Goal: Task Accomplishment & Management: Manage account settings

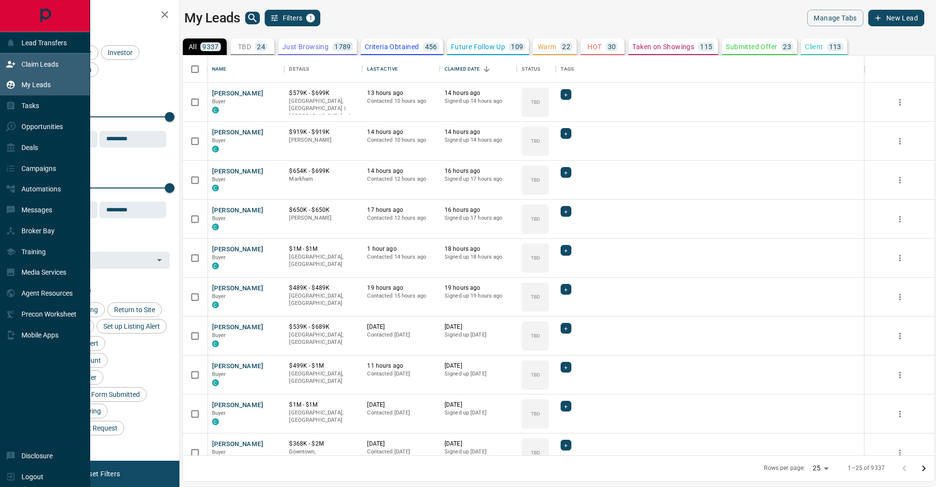
scroll to position [400, 752]
click at [6, 61] on icon at bounding box center [11, 64] width 10 height 10
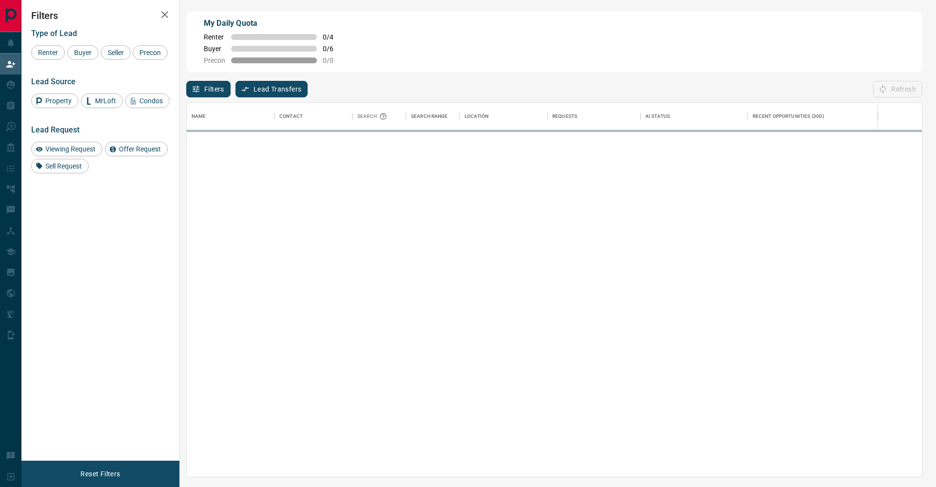
scroll to position [374, 735]
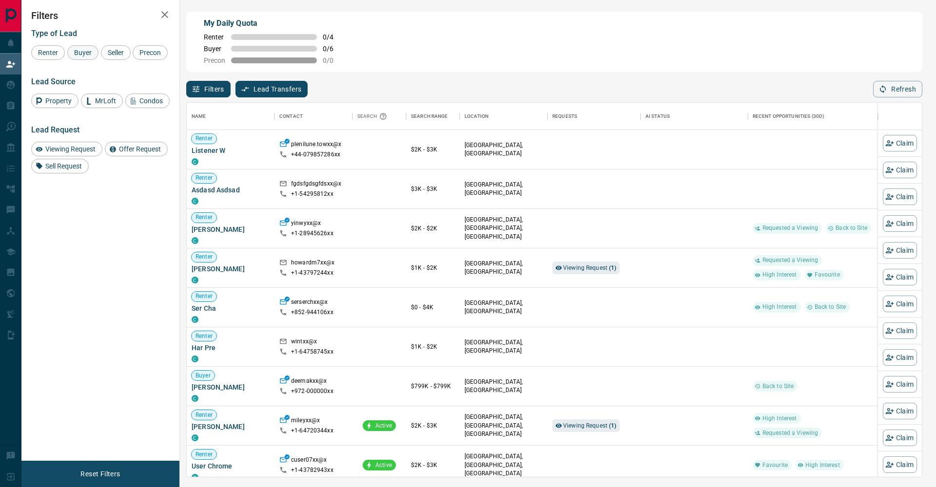
click at [68, 54] on div "Renter Buyer Seller Precon" at bounding box center [100, 52] width 138 height 15
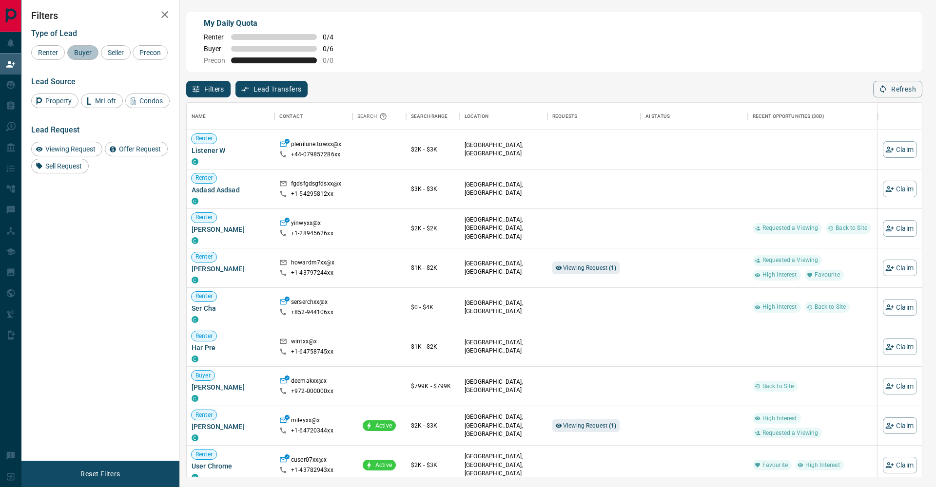
click at [73, 53] on span "Buyer" at bounding box center [83, 53] width 24 height 8
click at [100, 53] on div "Renter Buyer Seller Precon" at bounding box center [100, 52] width 138 height 15
click at [113, 52] on span "Seller" at bounding box center [115, 53] width 23 height 8
drag, startPoint x: 59, startPoint y: 65, endPoint x: 89, endPoint y: 58, distance: 30.5
click at [136, 57] on span "Precon" at bounding box center [150, 53] width 28 height 8
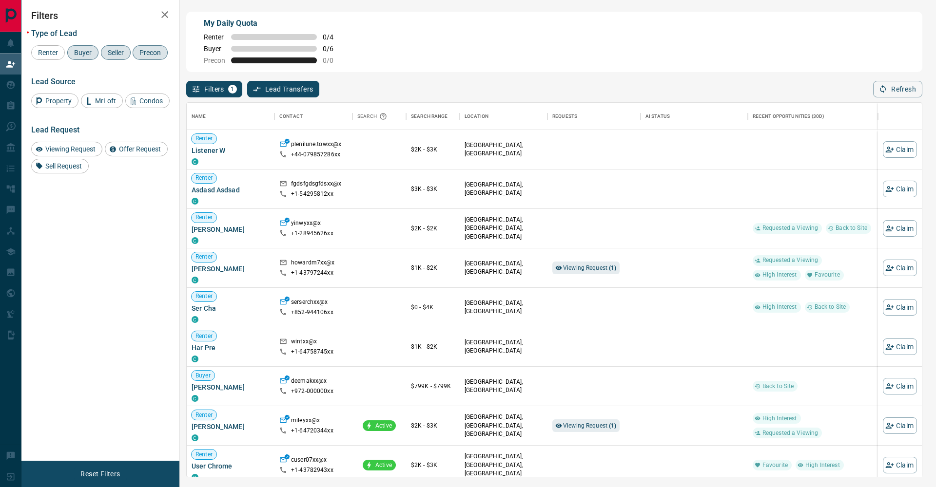
click at [158, 24] on div "Type of Lead Renter Buyer Seller Precon Lead Source Property MrLoft Condos Lead…" at bounding box center [100, 97] width 138 height 152
click at [162, 21] on button "button" at bounding box center [164, 14] width 19 height 19
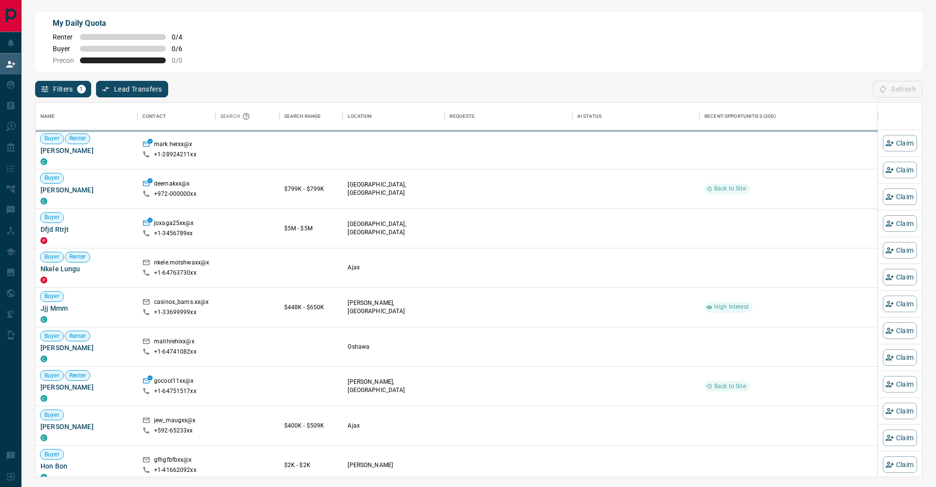
scroll to position [374, 886]
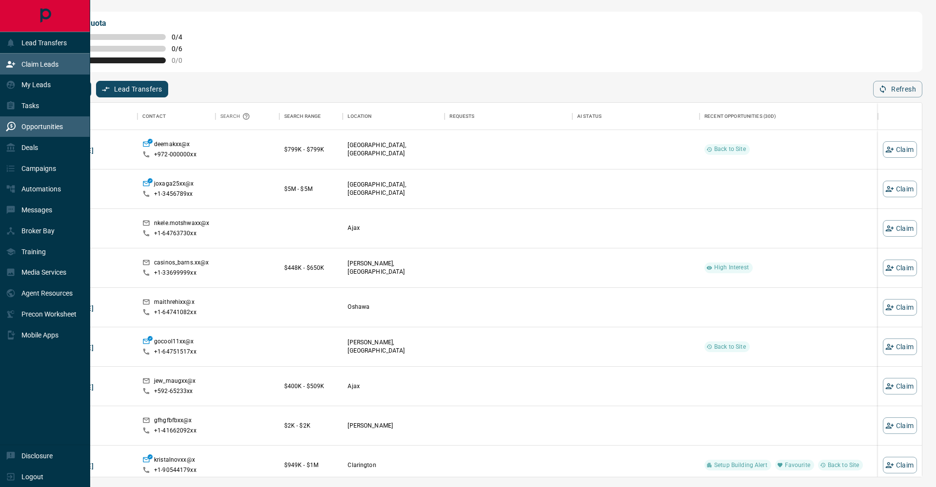
click at [53, 125] on p "Opportunities" at bounding box center [41, 127] width 41 height 8
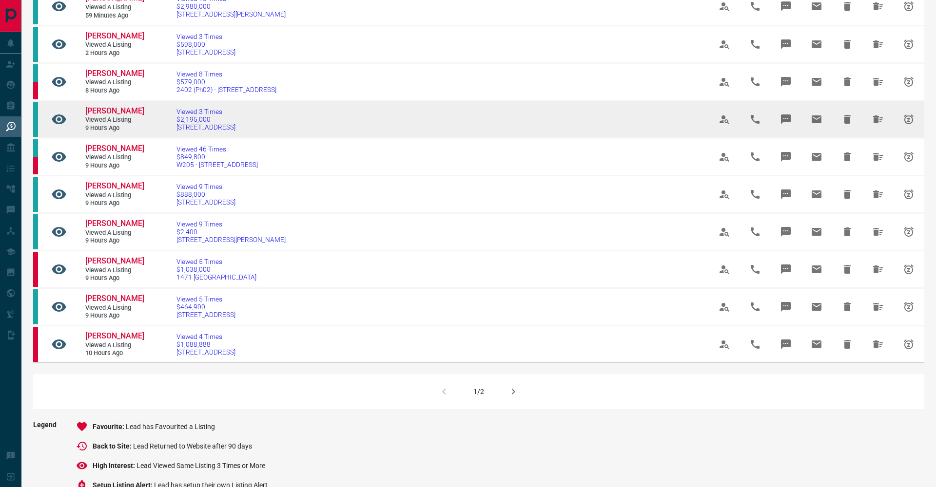
scroll to position [462, 0]
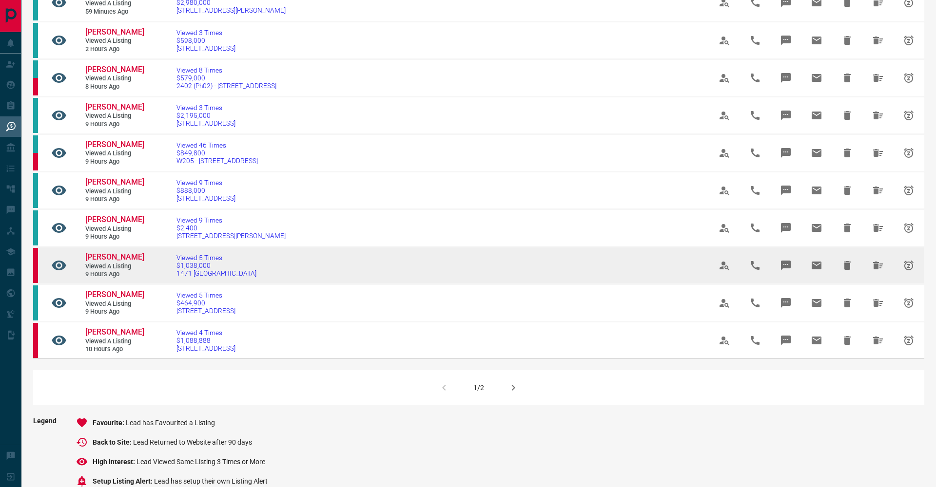
click at [101, 263] on link "[PERSON_NAME]" at bounding box center [114, 257] width 58 height 10
click at [198, 270] on span "$1,038,000" at bounding box center [216, 266] width 80 height 8
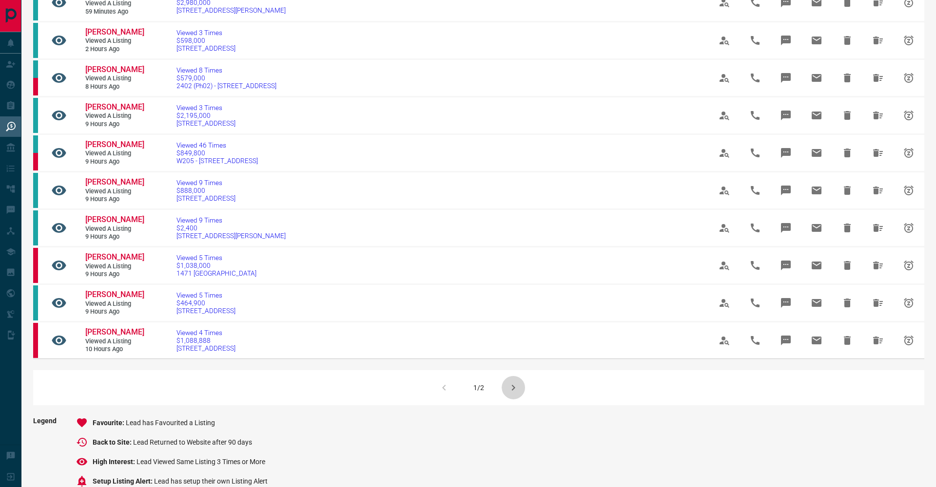
click at [505, 400] on button "button" at bounding box center [513, 387] width 23 height 23
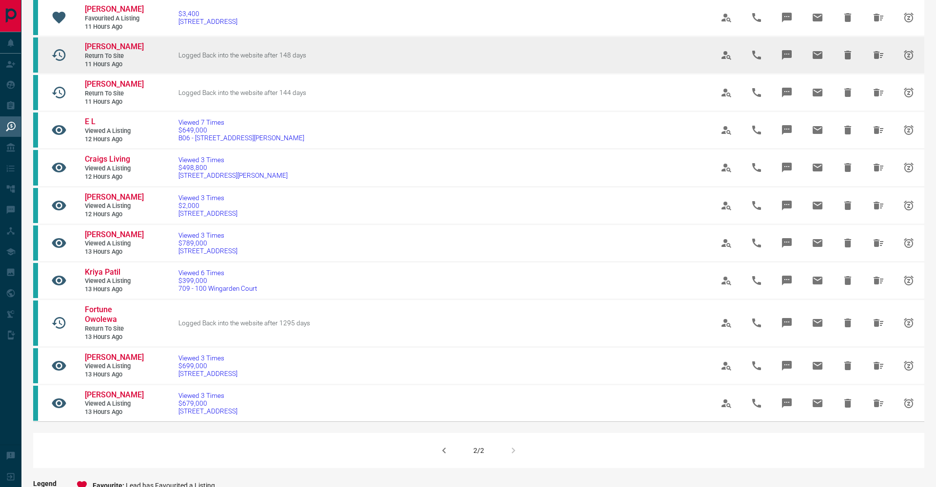
scroll to position [297, 0]
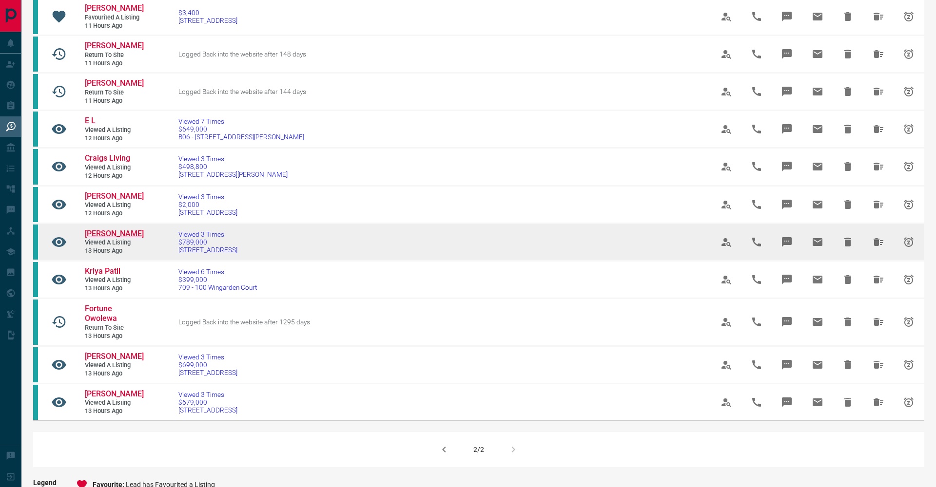
click at [110, 238] on span "[PERSON_NAME]" at bounding box center [114, 233] width 59 height 9
click at [193, 238] on span "Viewed 3 Times" at bounding box center [207, 235] width 59 height 8
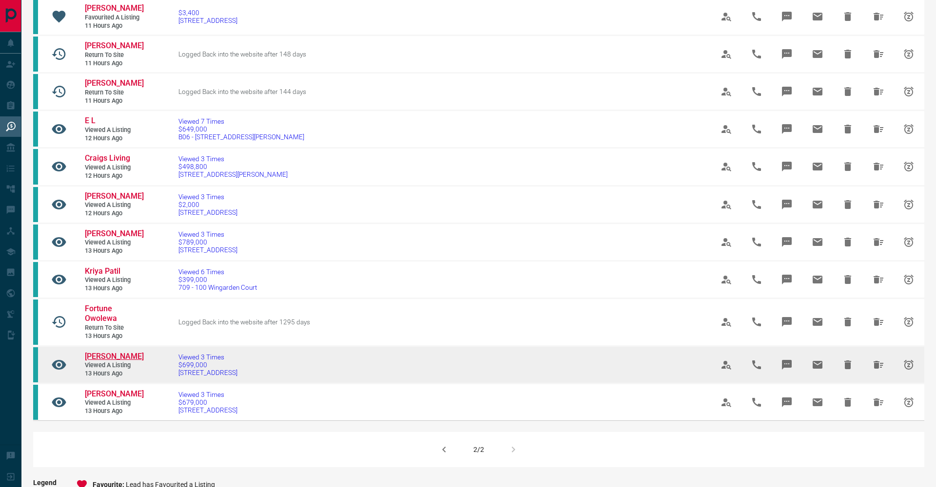
click at [93, 361] on span "[PERSON_NAME]" at bounding box center [114, 356] width 59 height 9
click at [207, 369] on span "$699,000" at bounding box center [207, 365] width 59 height 8
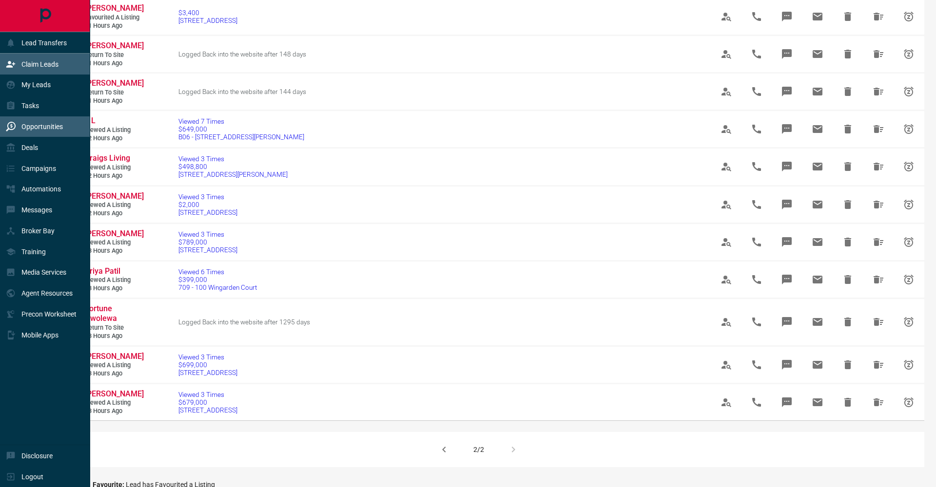
click at [21, 54] on div "Claim Leads" at bounding box center [45, 64] width 90 height 21
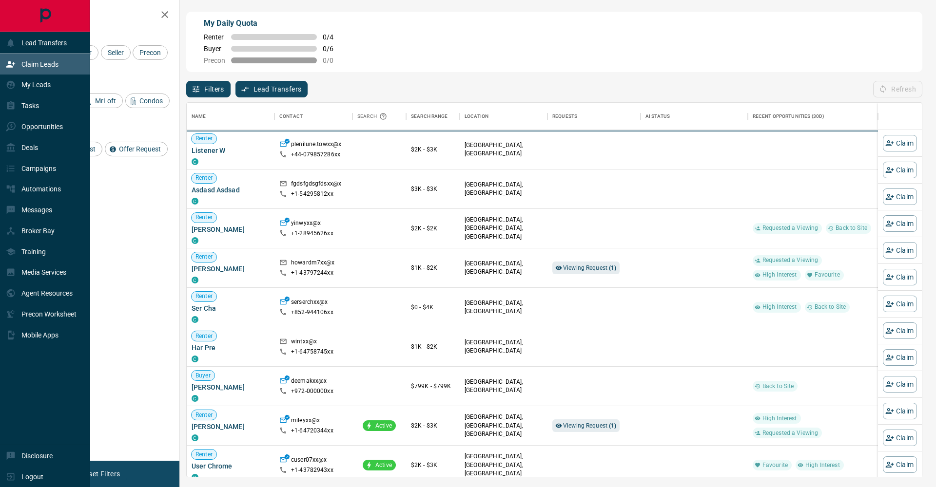
scroll to position [374, 735]
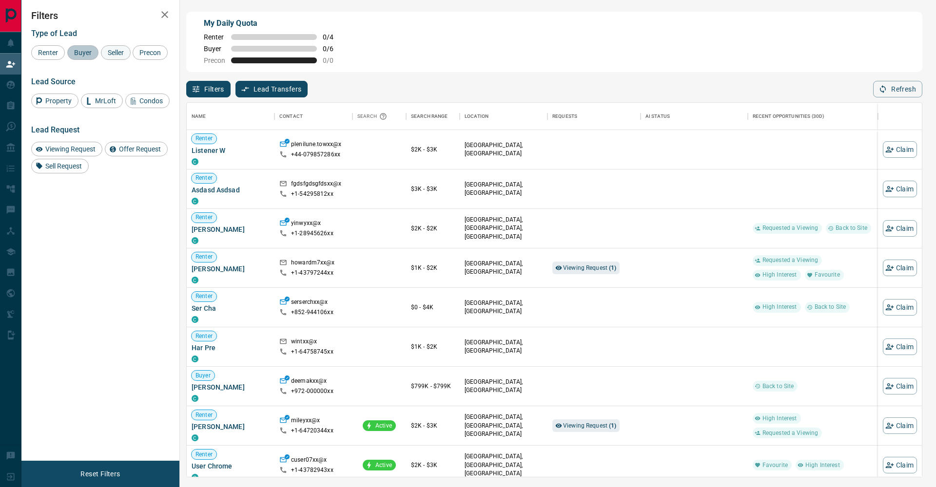
drag, startPoint x: 90, startPoint y: 52, endPoint x: 111, endPoint y: 52, distance: 20.5
click at [90, 52] on span "Buyer" at bounding box center [83, 53] width 24 height 8
drag, startPoint x: 112, startPoint y: 52, endPoint x: 54, endPoint y: 68, distance: 60.3
click at [111, 52] on span "Seller" at bounding box center [115, 53] width 23 height 8
click at [136, 57] on span "Precon" at bounding box center [150, 53] width 28 height 8
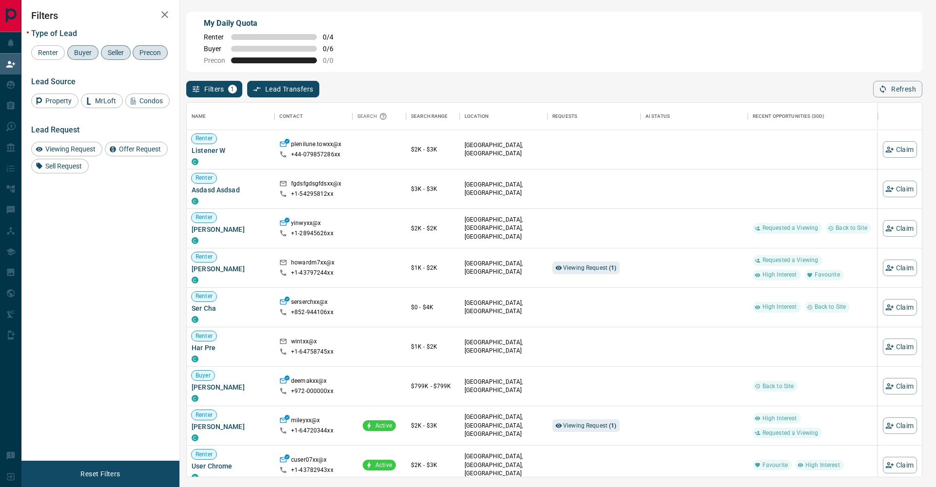
click at [160, 18] on icon "button" at bounding box center [165, 15] width 12 height 12
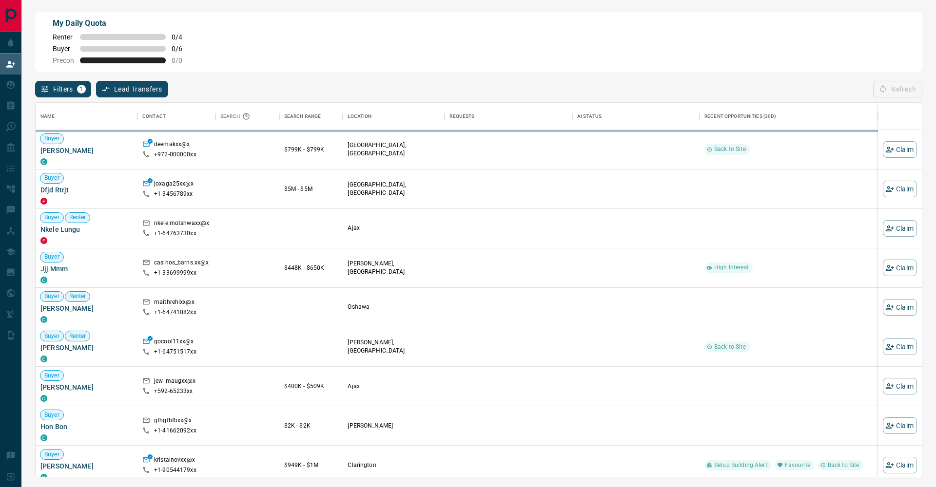
scroll to position [374, 886]
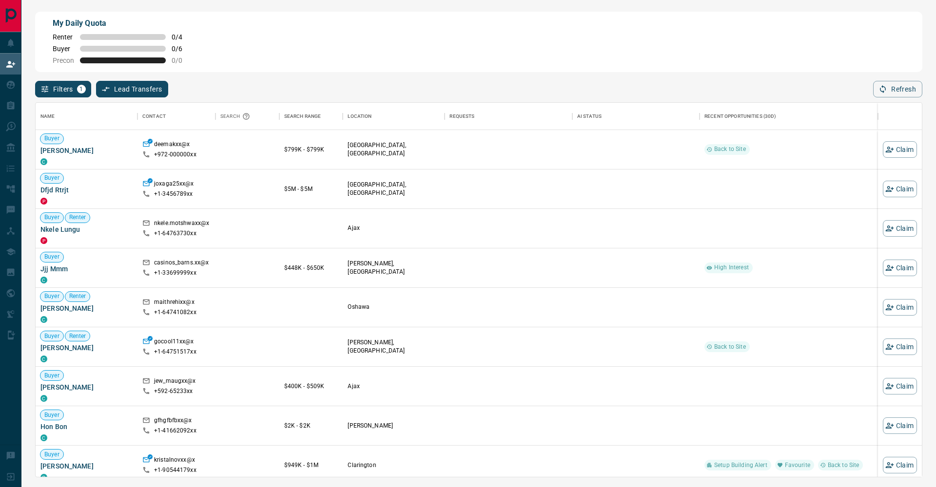
drag, startPoint x: 814, startPoint y: 93, endPoint x: 387, endPoint y: 35, distance: 430.9
click at [387, 35] on div "My Daily Quota Renter 0 / 4 Buyer 0 / 6 Precon 0 / 0" at bounding box center [478, 42] width 887 height 60
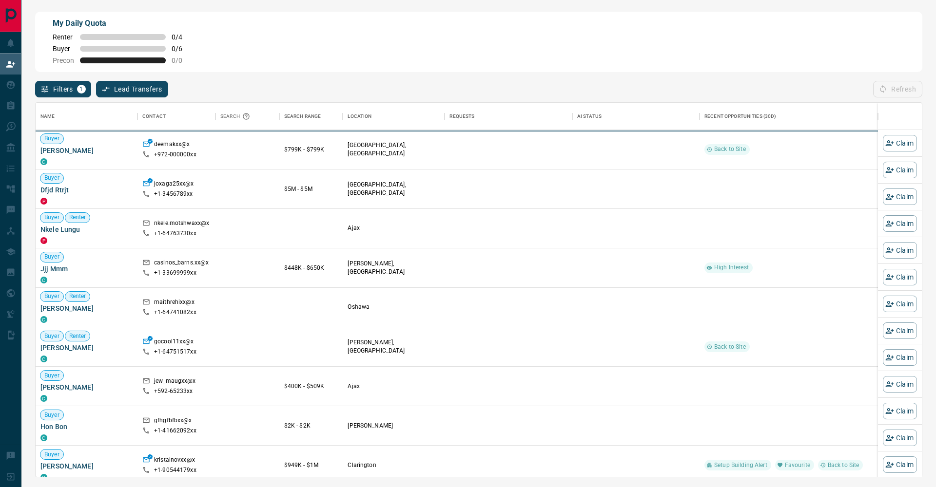
scroll to position [0, 0]
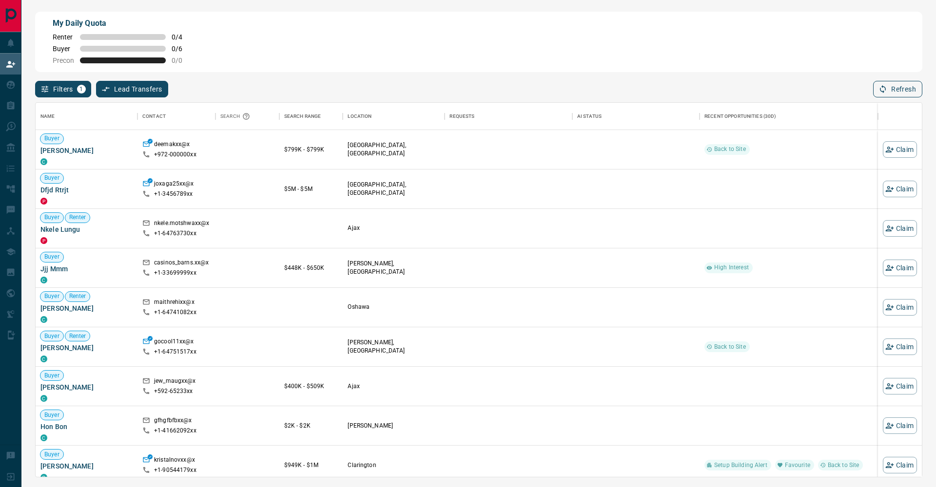
click at [894, 85] on button "Refresh" at bounding box center [897, 89] width 49 height 17
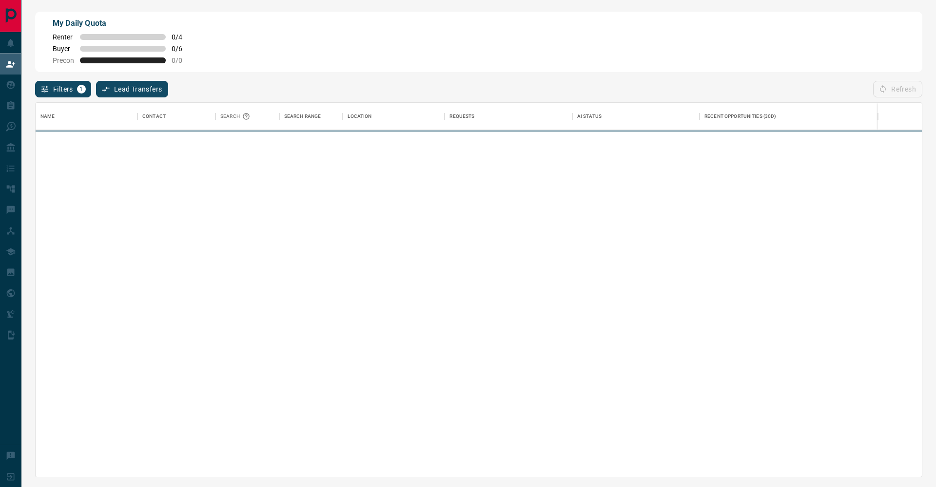
click at [935, 0] on html "Lead Transfers Claim Leads My Leads Tasks Opportunities Deals Campaigns Automat…" at bounding box center [468, 243] width 936 height 487
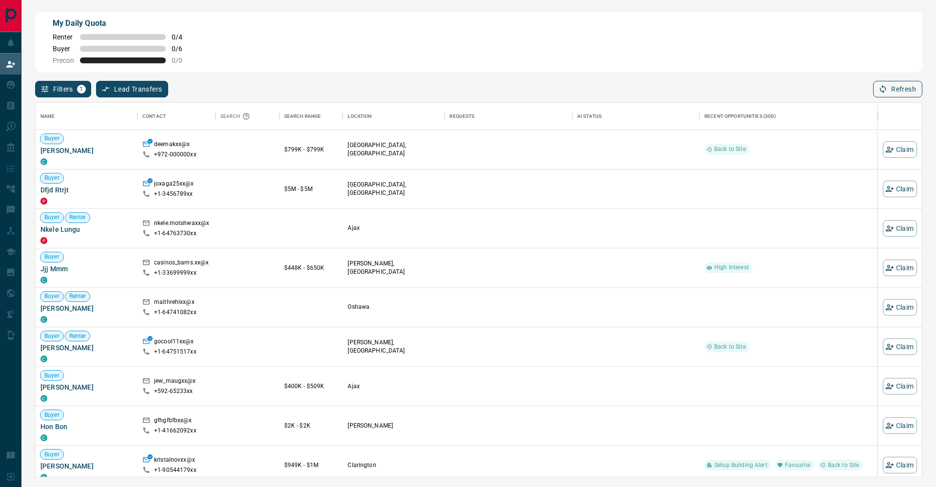
click at [903, 97] on button "Refresh" at bounding box center [897, 89] width 49 height 17
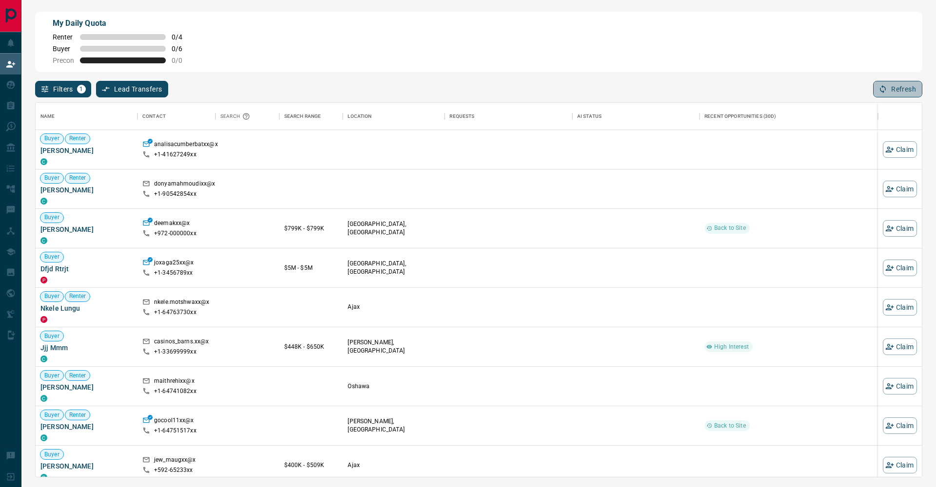
click at [911, 85] on button "Refresh" at bounding box center [897, 89] width 49 height 17
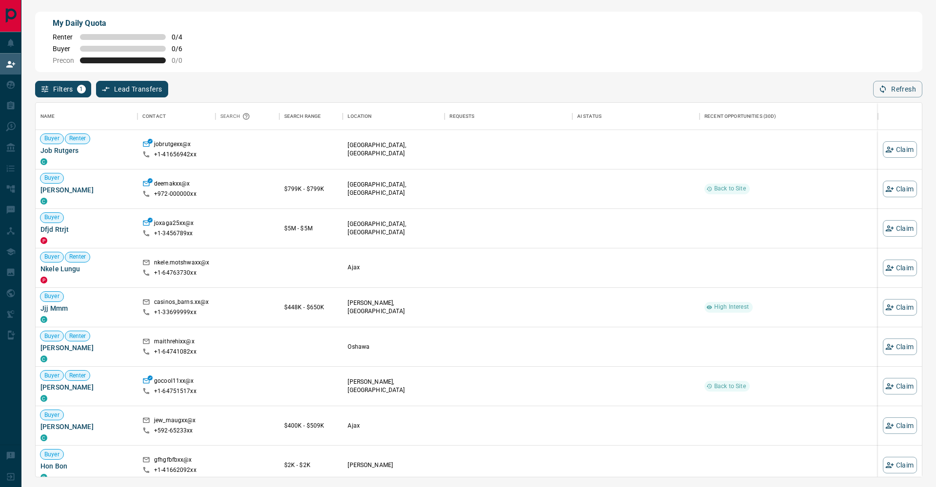
scroll to position [0, 0]
click at [884, 96] on button "Refresh" at bounding box center [897, 89] width 49 height 17
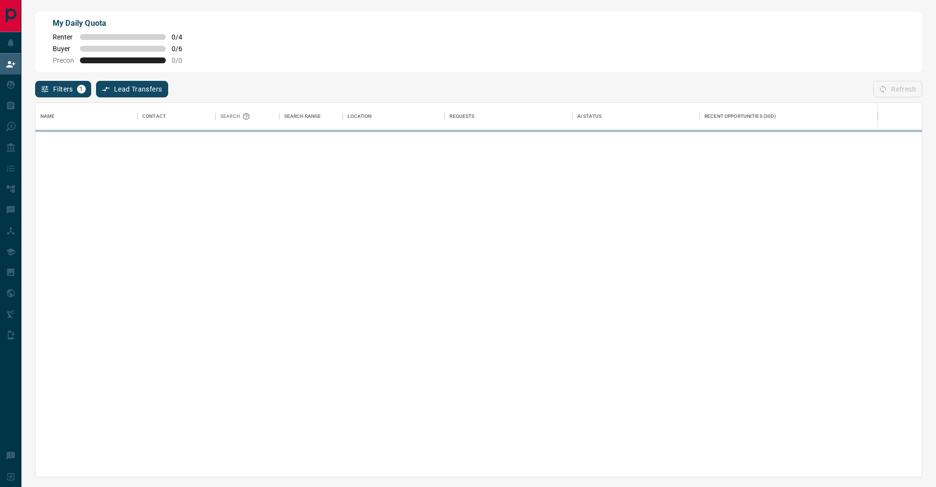
scroll to position [374, 886]
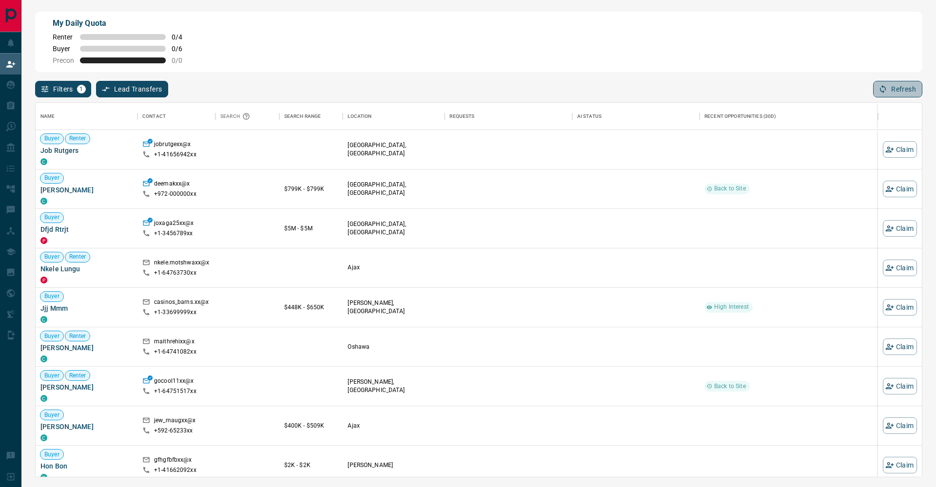
click at [894, 82] on button "Refresh" at bounding box center [897, 89] width 49 height 17
click at [912, 89] on button "Refresh" at bounding box center [897, 89] width 49 height 17
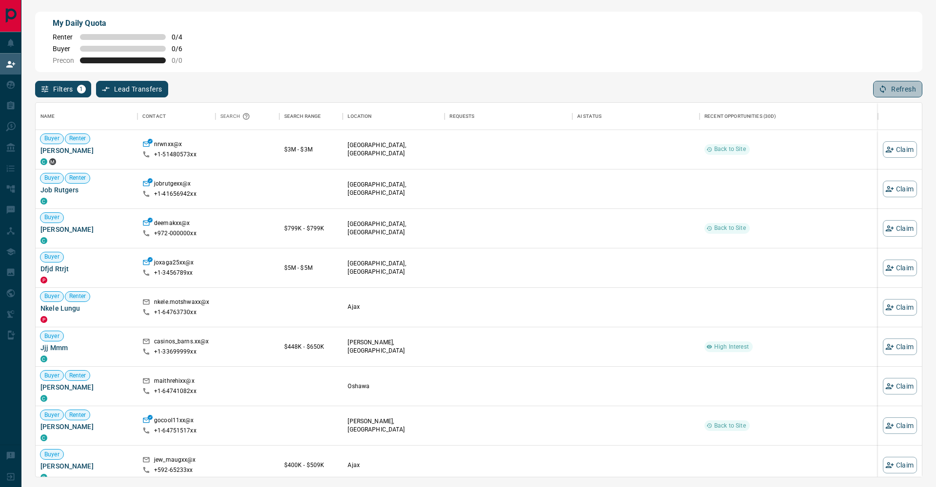
click at [907, 92] on button "Refresh" at bounding box center [897, 89] width 49 height 17
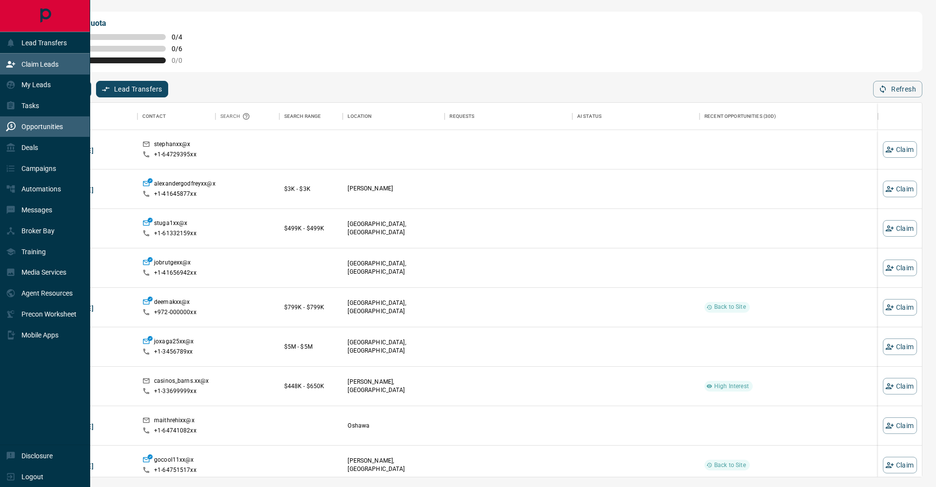
click at [0, 134] on div "Opportunities" at bounding box center [45, 126] width 90 height 21
